Goal: Task Accomplishment & Management: Use online tool/utility

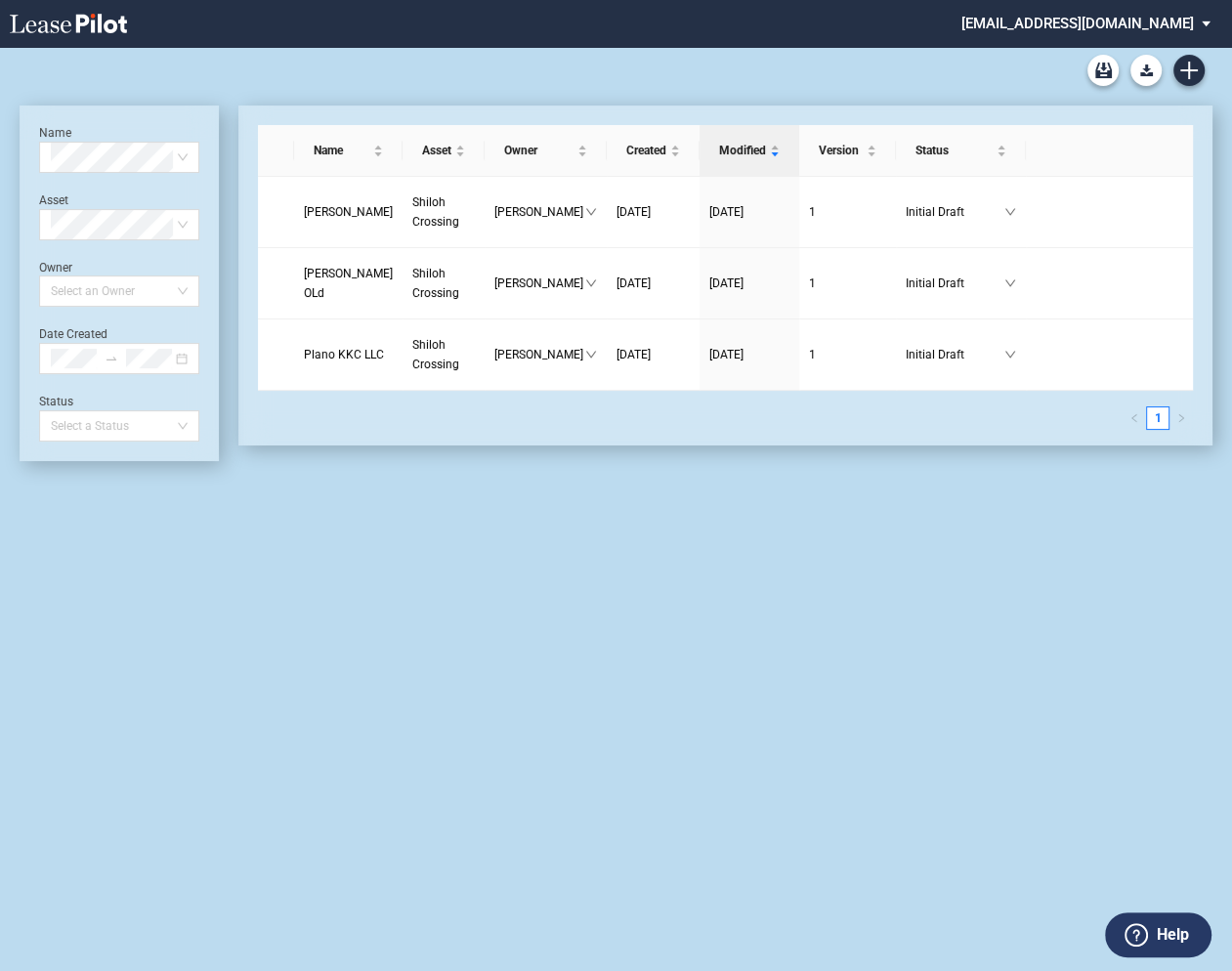
click at [1095, 21] on md-select "[EMAIL_ADDRESS][DOMAIN_NAME] Change Password 2-Factor Authentication Admin Area…" at bounding box center [1093, 22] width 268 height 44
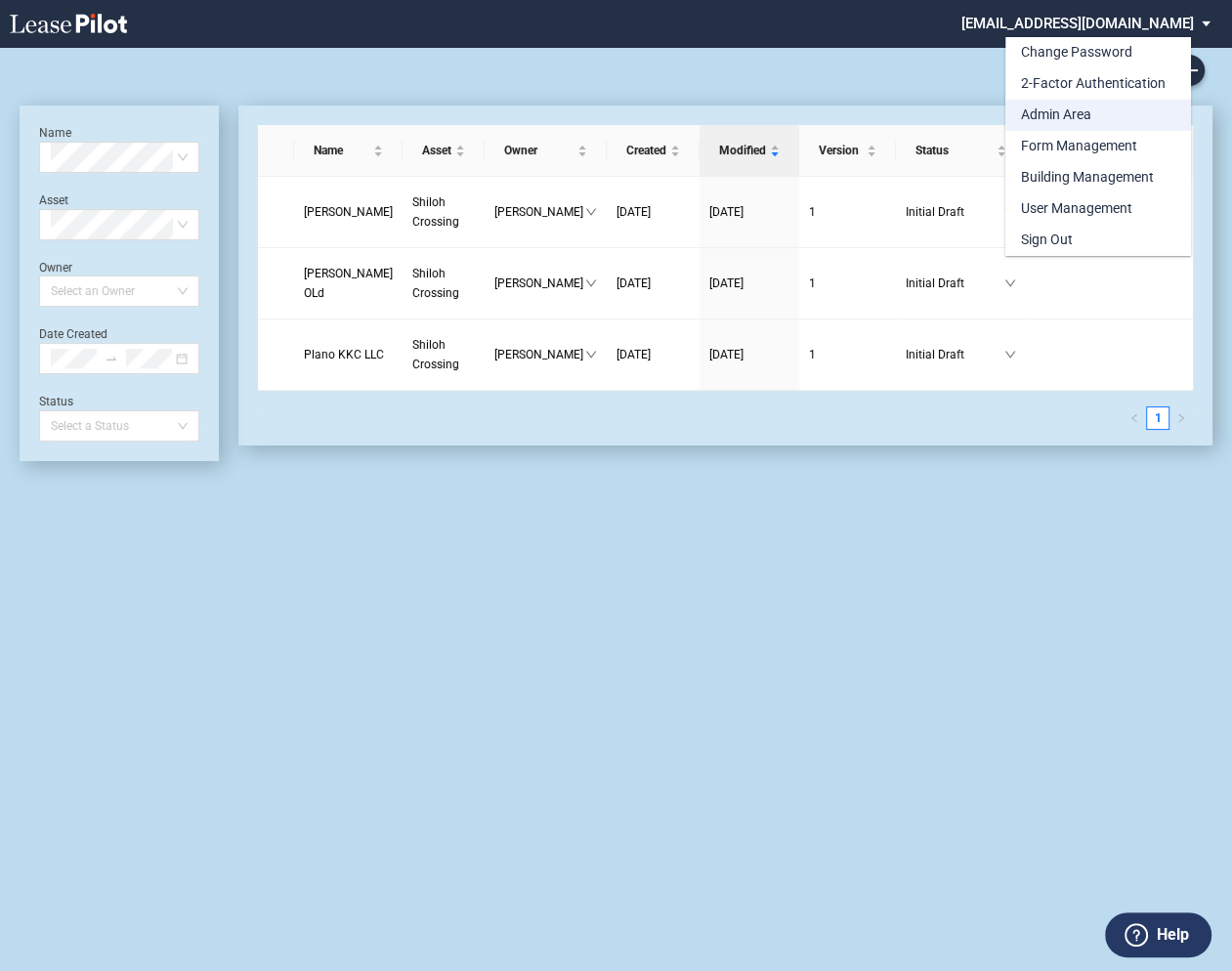
click at [1051, 118] on div "Admin Area" at bounding box center [1056, 115] width 70 height 20
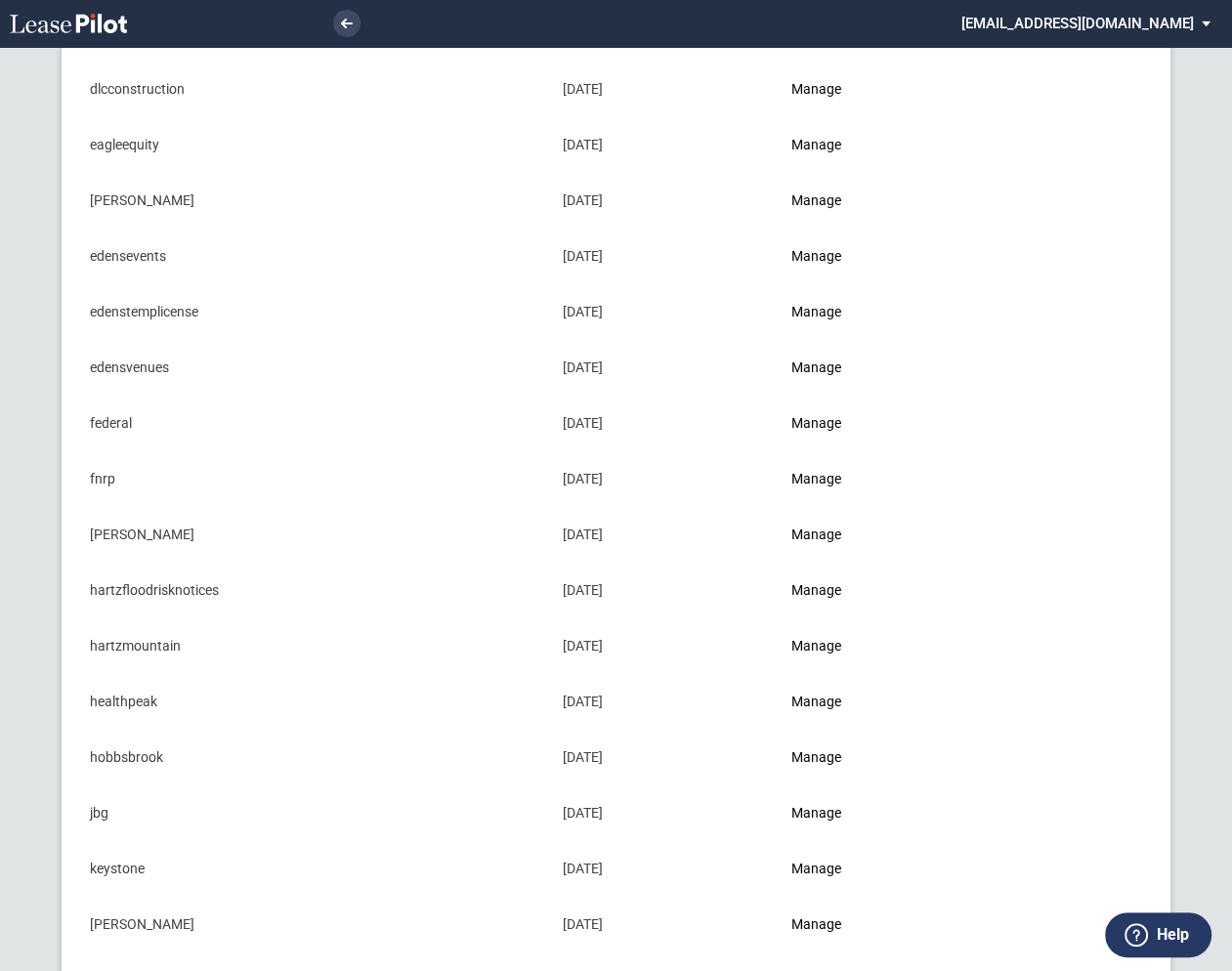
scroll to position [681, 0]
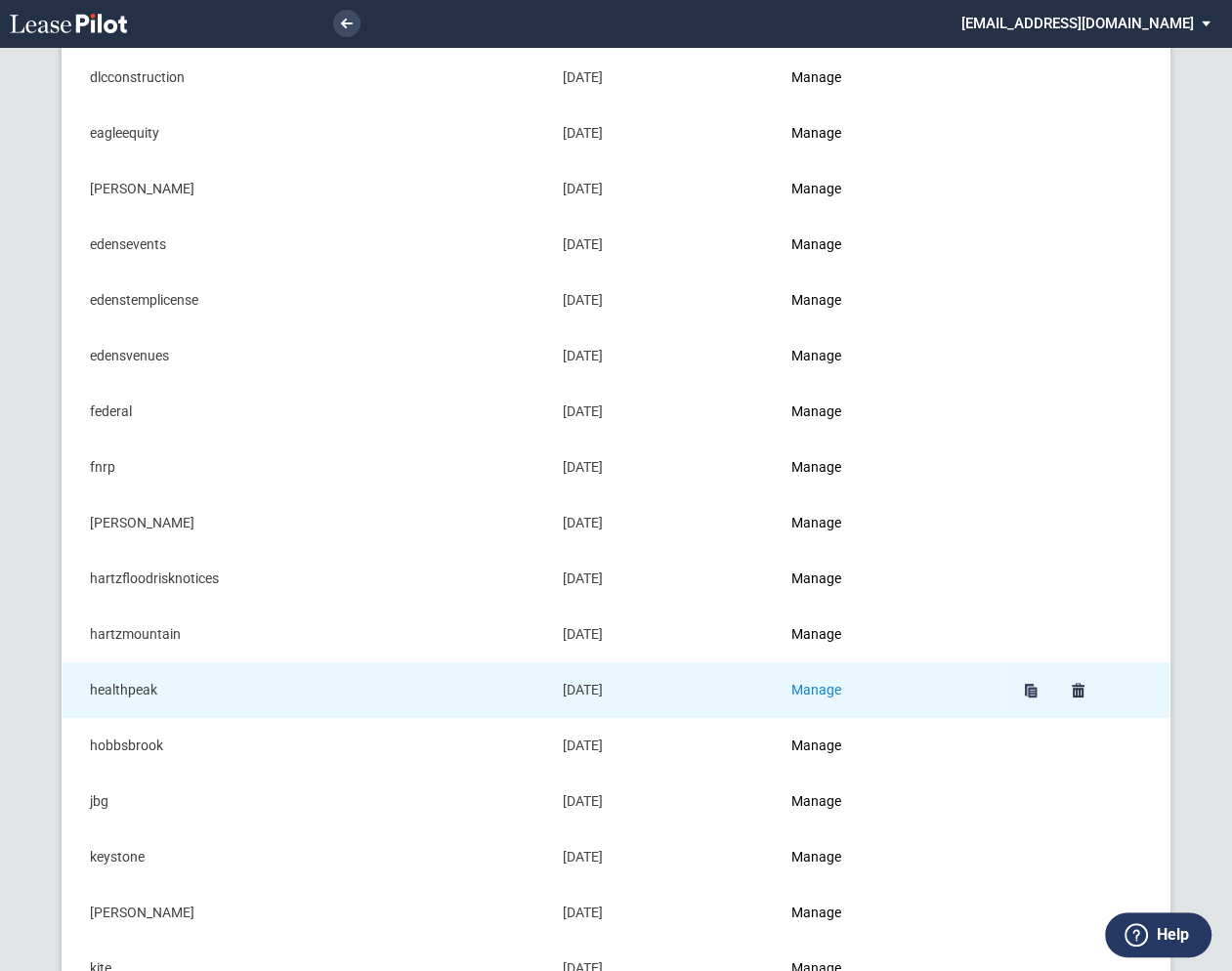
click at [836, 682] on link "Manage" at bounding box center [816, 690] width 50 height 16
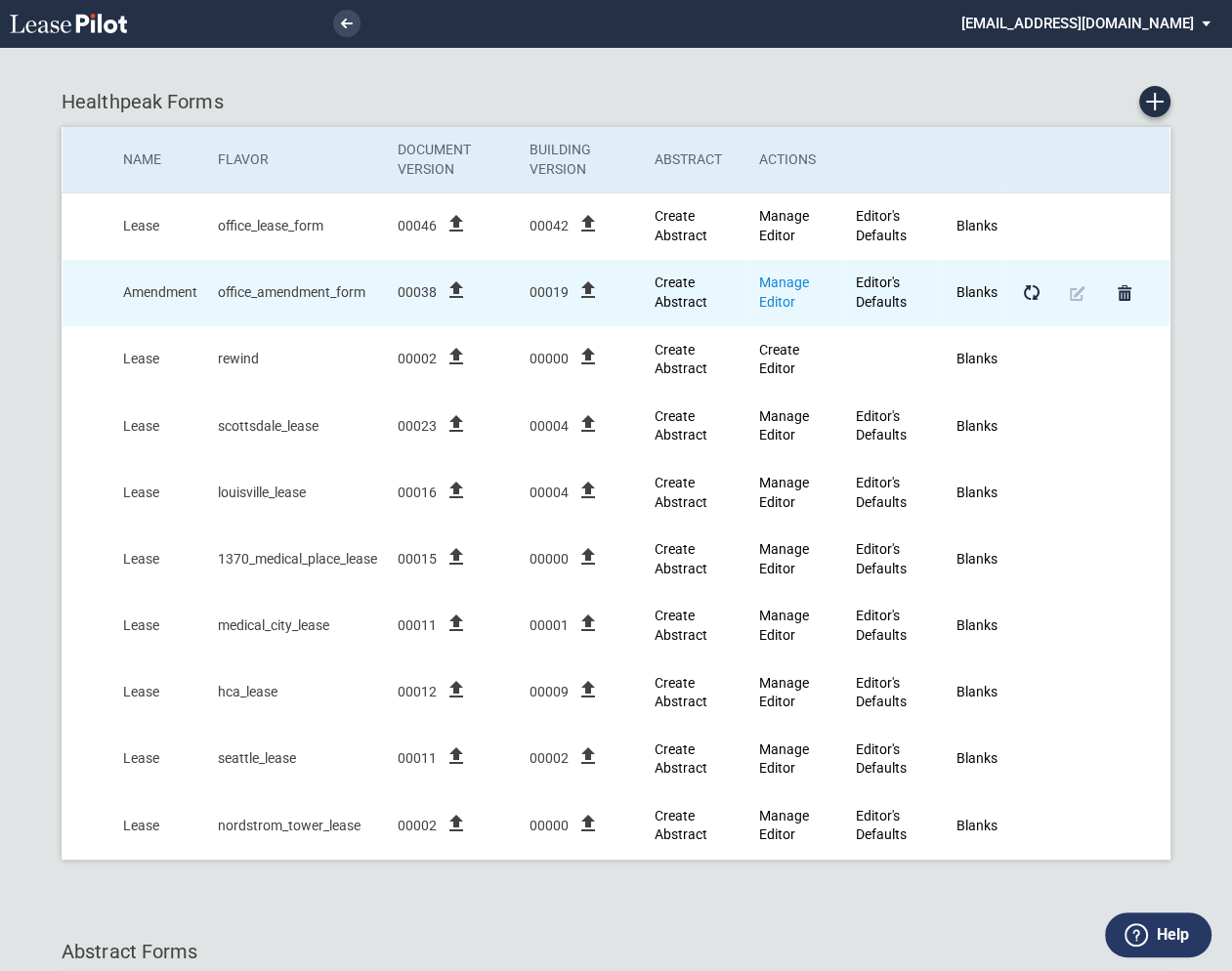
click at [787, 283] on link "Manage Editor" at bounding box center [784, 292] width 50 height 35
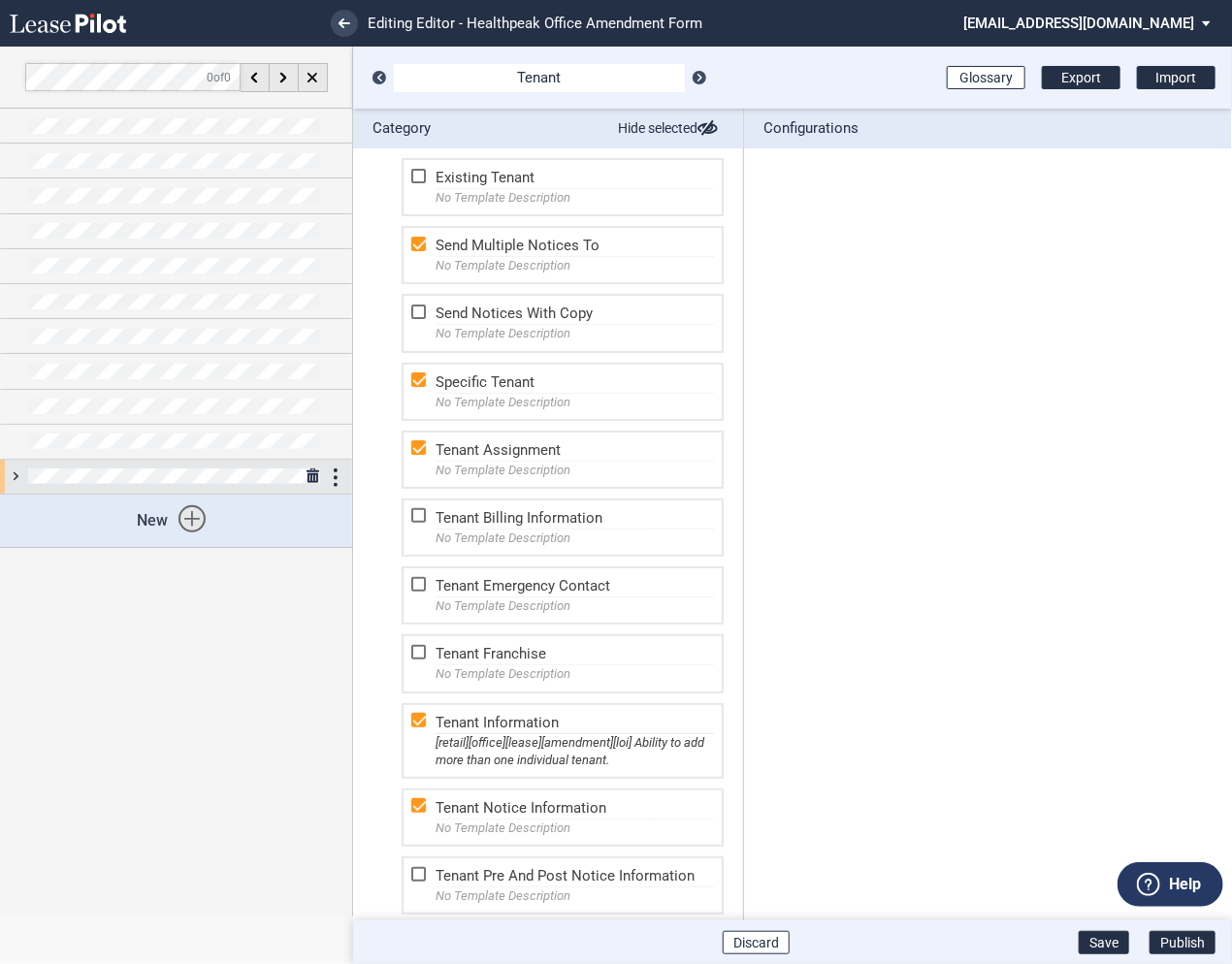
click at [15, 470] on div at bounding box center [176, 477] width 352 height 34
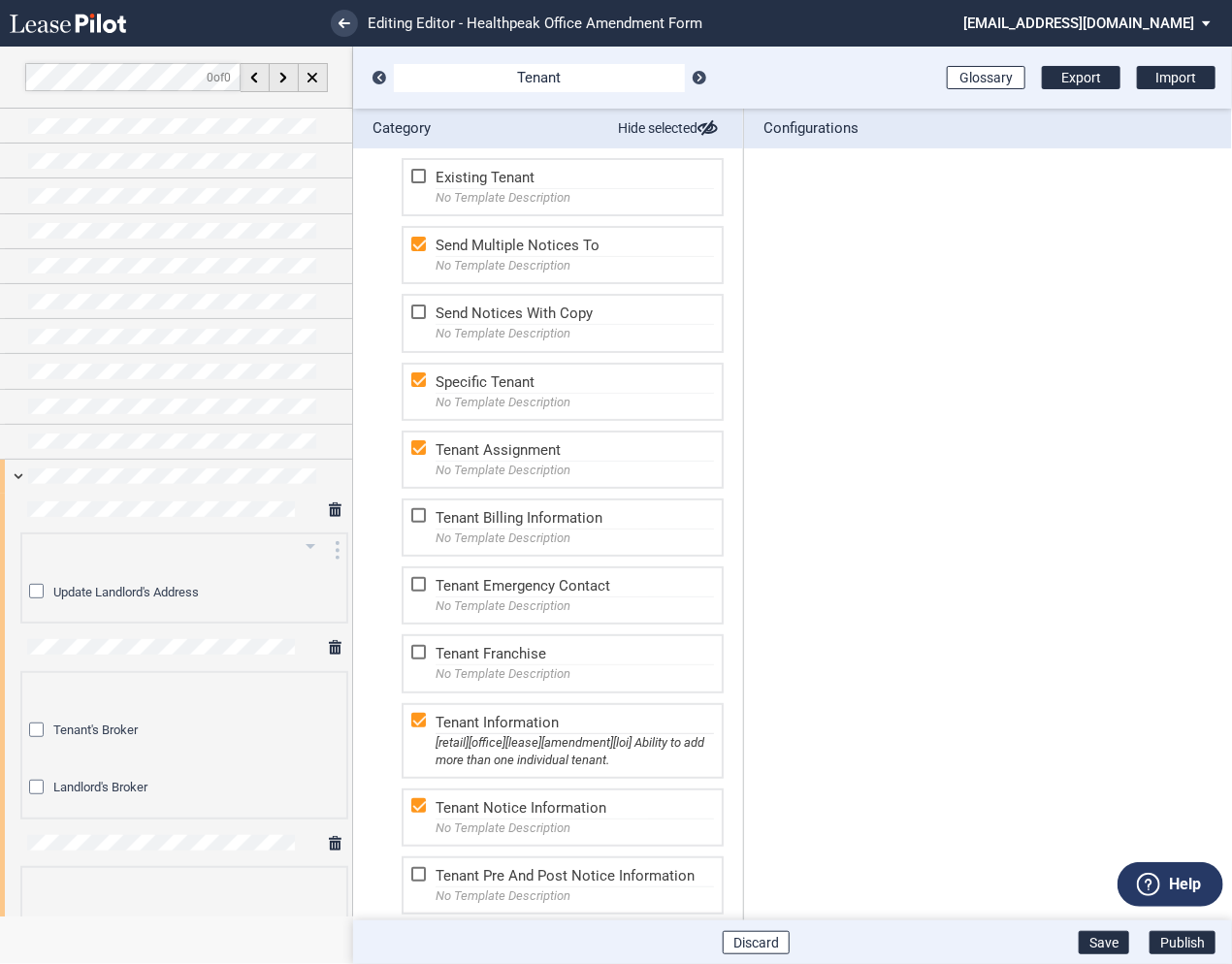
scroll to position [114, 0]
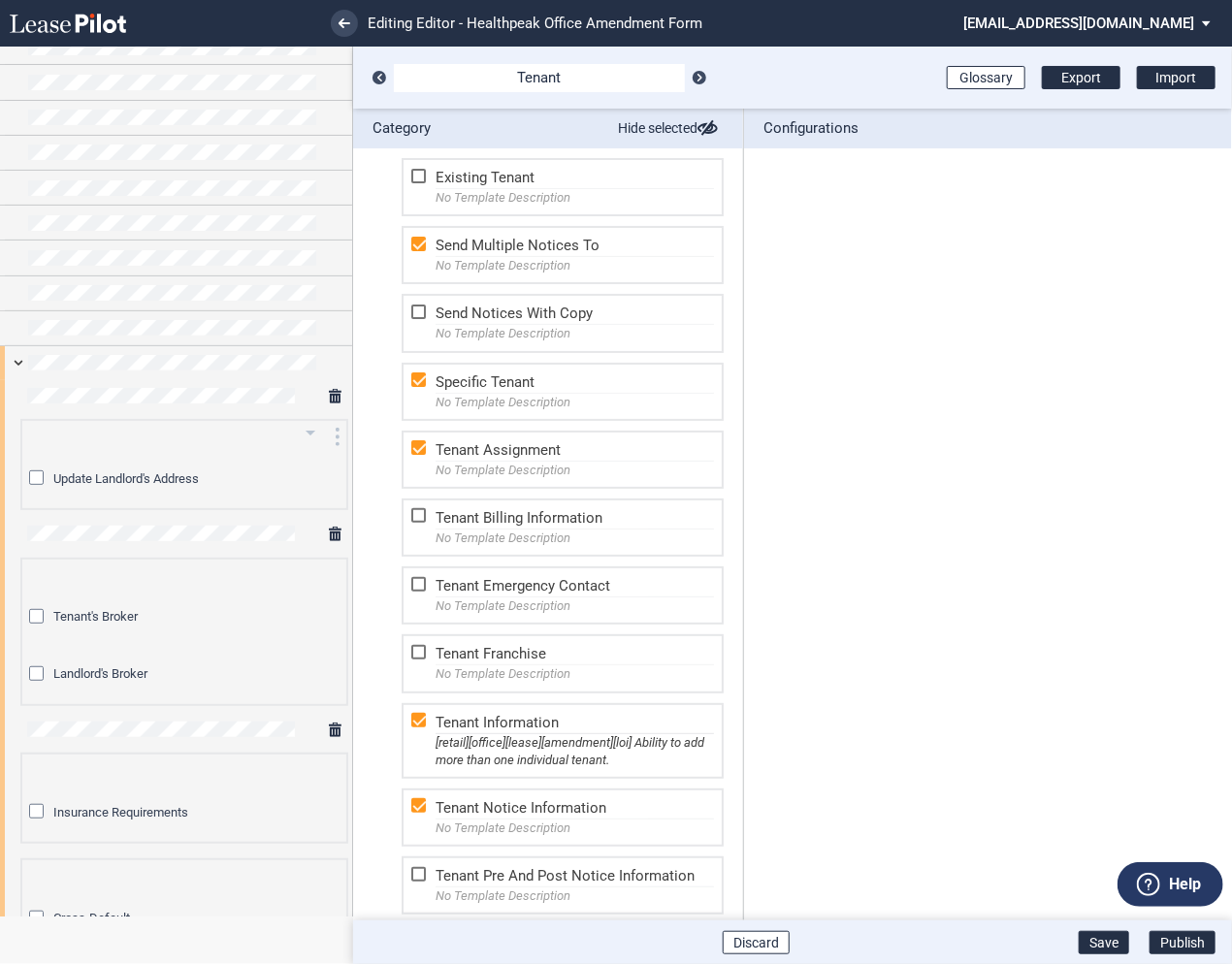
click at [40, 476] on div "Update Landlord's Address" at bounding box center [39, 481] width 20 height 20
click at [307, 429] on icon "arrow_drop_down" at bounding box center [310, 433] width 23 height 23
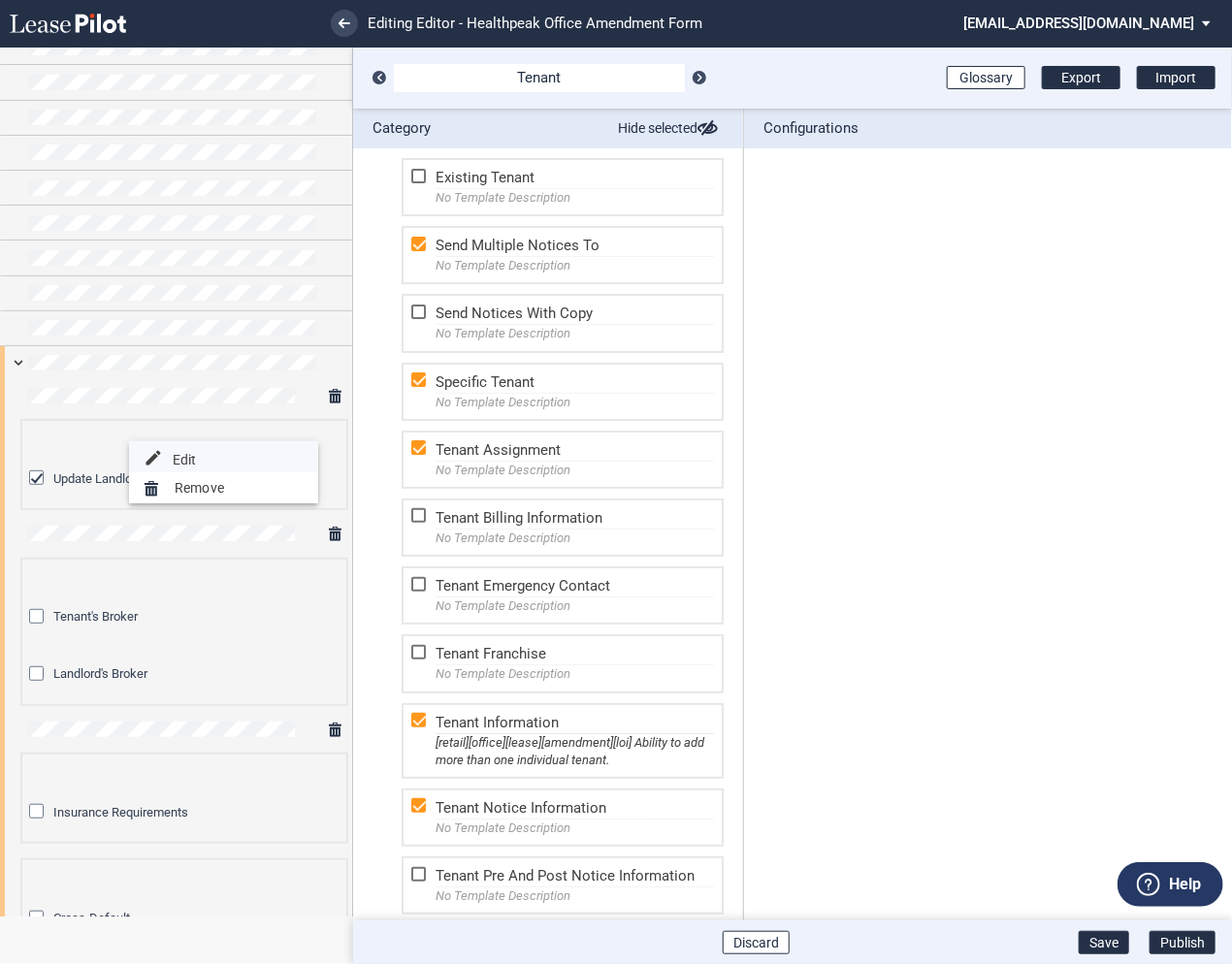
click at [208, 458] on button "edit Edit" at bounding box center [223, 457] width 189 height 31
